Goal: Task Accomplishment & Management: Use online tool/utility

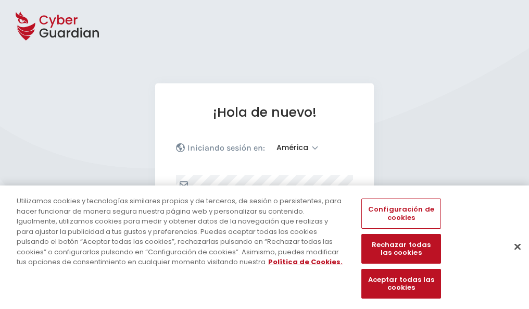
select select "América"
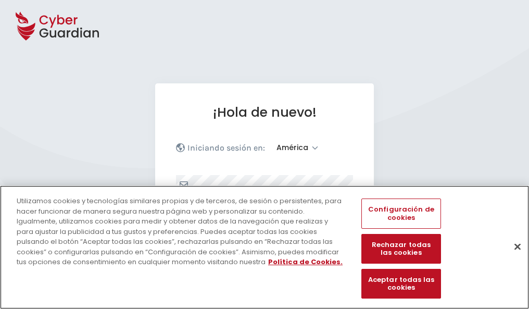
scroll to position [136, 0]
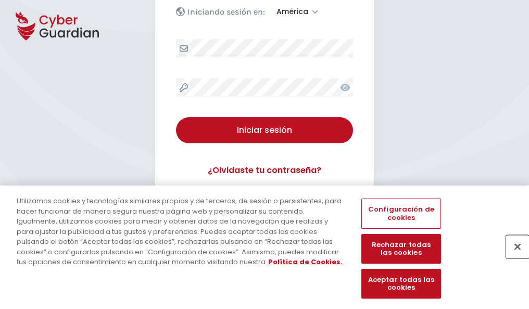
click at [512, 257] on button "Cerrar" at bounding box center [517, 246] width 23 height 23
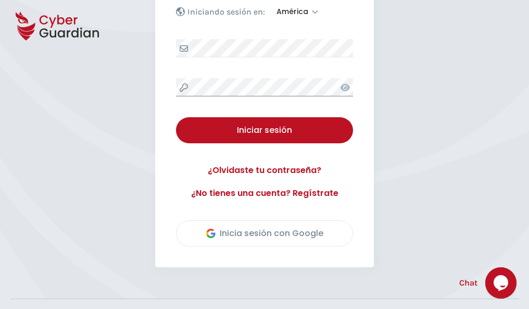
scroll to position [236, 0]
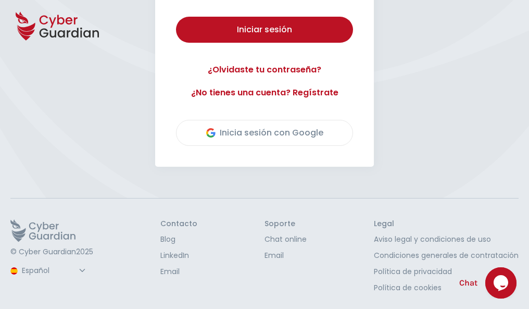
click at [176, 17] on button "Iniciar sesión" at bounding box center [264, 30] width 177 height 26
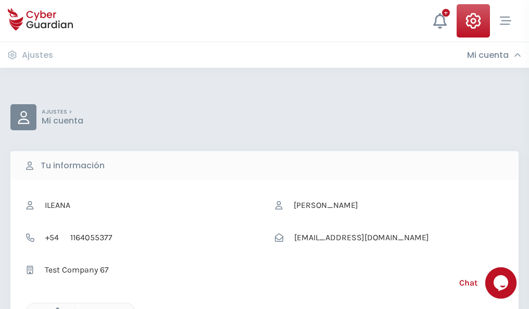
click at [55, 307] on icon "button" at bounding box center [54, 311] width 9 height 9
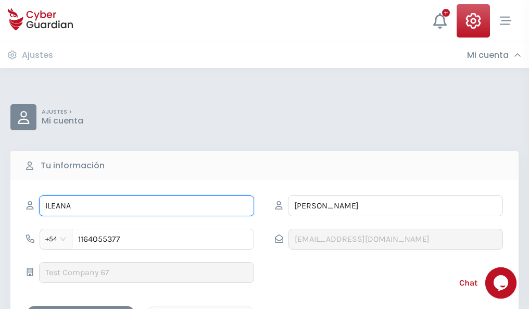
click at [146, 206] on input "ILEANA" at bounding box center [146, 205] width 215 height 21
type input "I"
type input "Soledad"
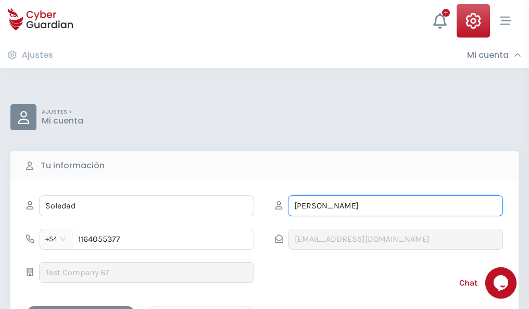
click at [395, 206] on input "CORREA" at bounding box center [395, 205] width 215 height 21
type input "C"
type input "Pons"
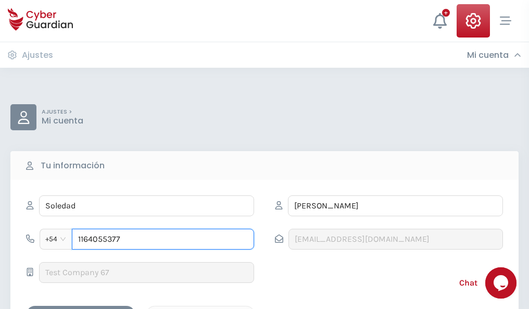
click at [163, 239] on input "1164055377" at bounding box center [163, 238] width 182 height 21
type input "1"
type input "4821901078"
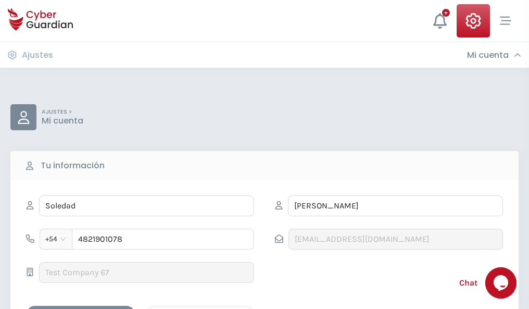
click at [200, 308] on div "Cancelar" at bounding box center [200, 314] width 93 height 13
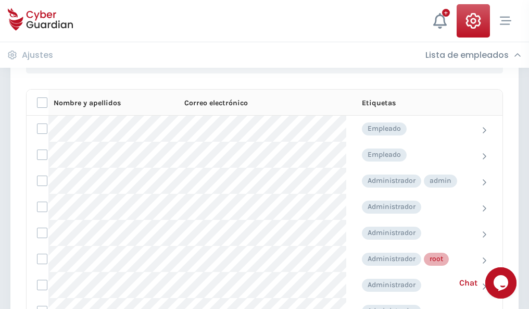
scroll to position [523, 0]
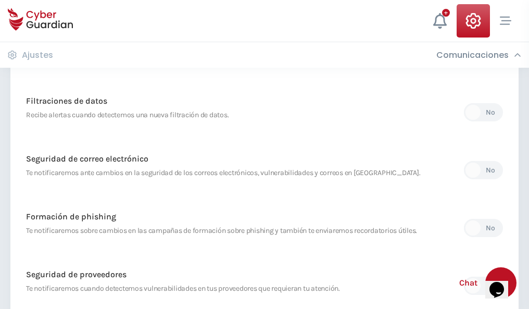
scroll to position [548, 0]
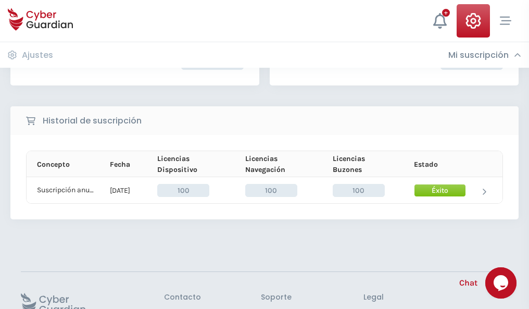
scroll to position [264, 0]
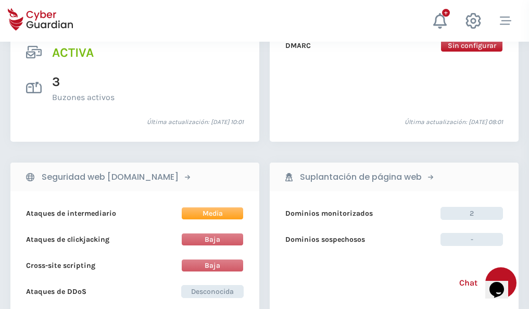
scroll to position [1057, 0]
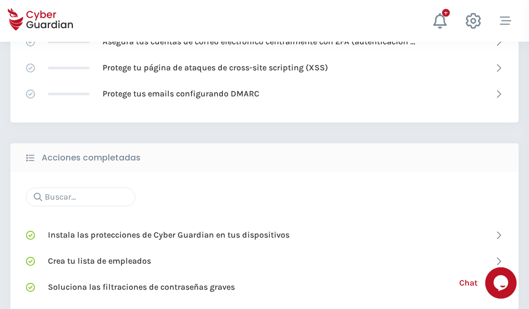
scroll to position [693, 0]
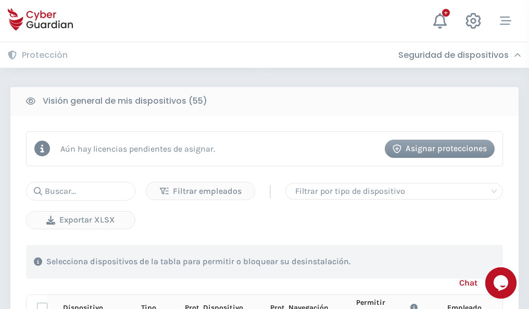
scroll to position [919, 0]
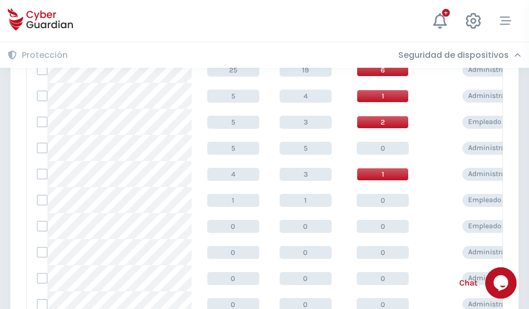
scroll to position [524, 0]
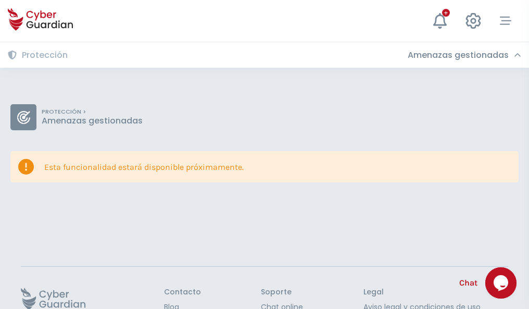
scroll to position [68, 0]
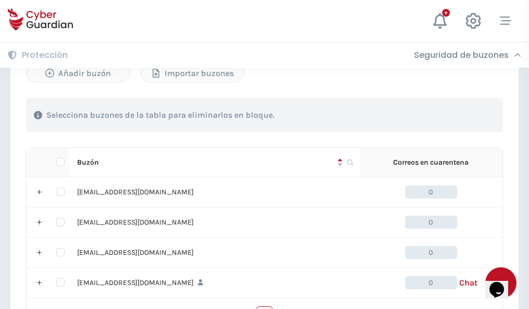
scroll to position [512, 0]
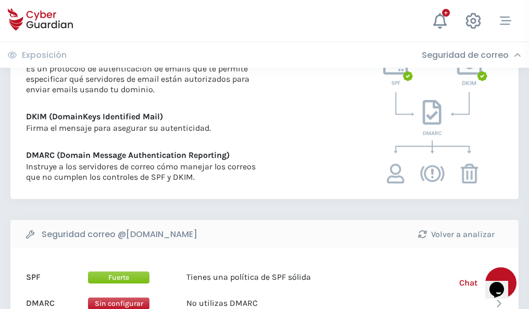
scroll to position [561, 0]
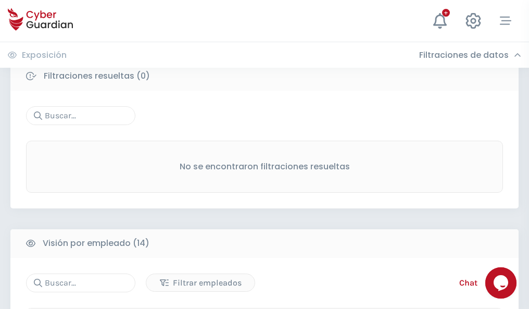
scroll to position [940, 0]
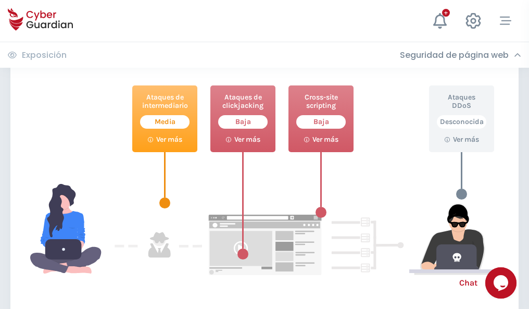
scroll to position [567, 0]
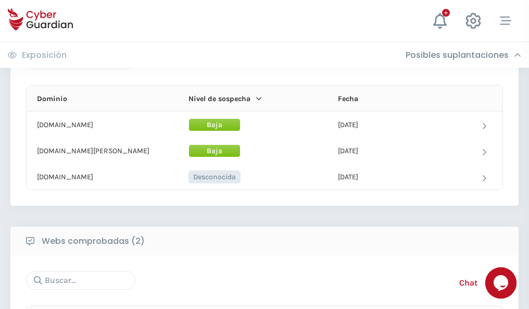
scroll to position [624, 0]
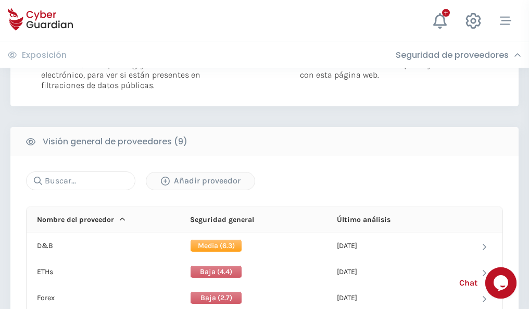
scroll to position [749, 0]
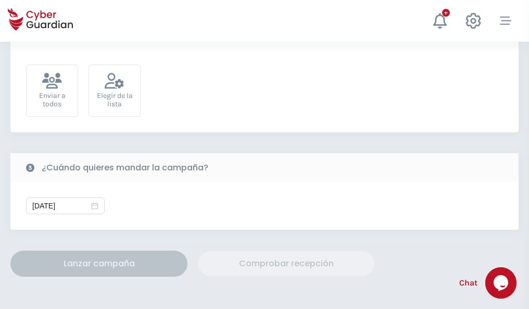
scroll to position [381, 0]
